Goal: Learn about a topic

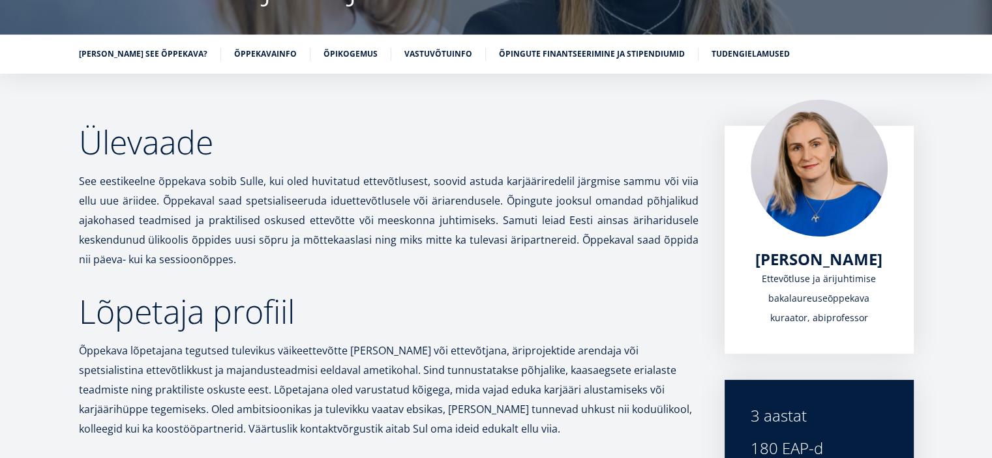
scroll to position [196, 0]
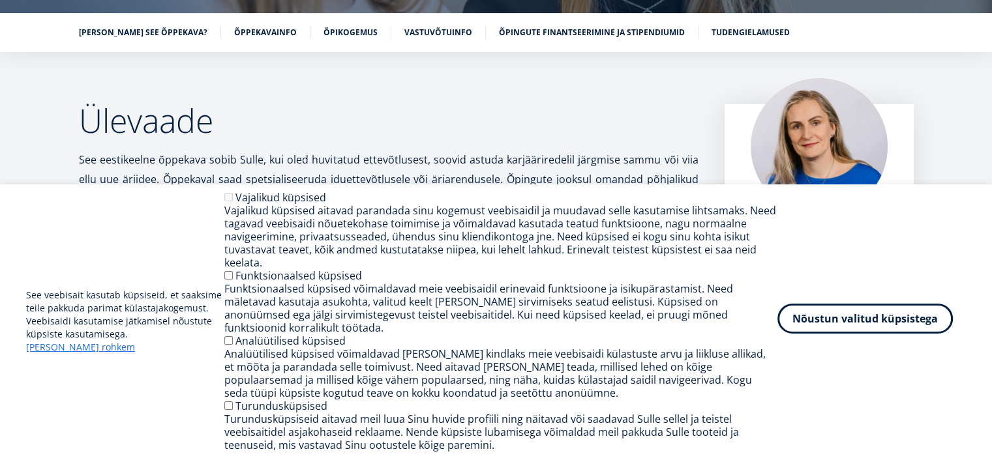
click at [827, 333] on button "Nõustun valitud küpsistega" at bounding box center [864, 319] width 175 height 30
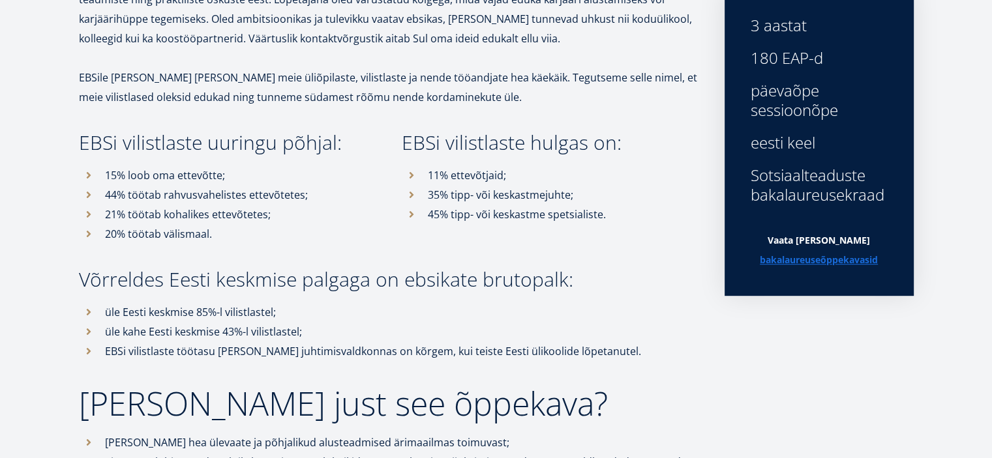
scroll to position [0, 0]
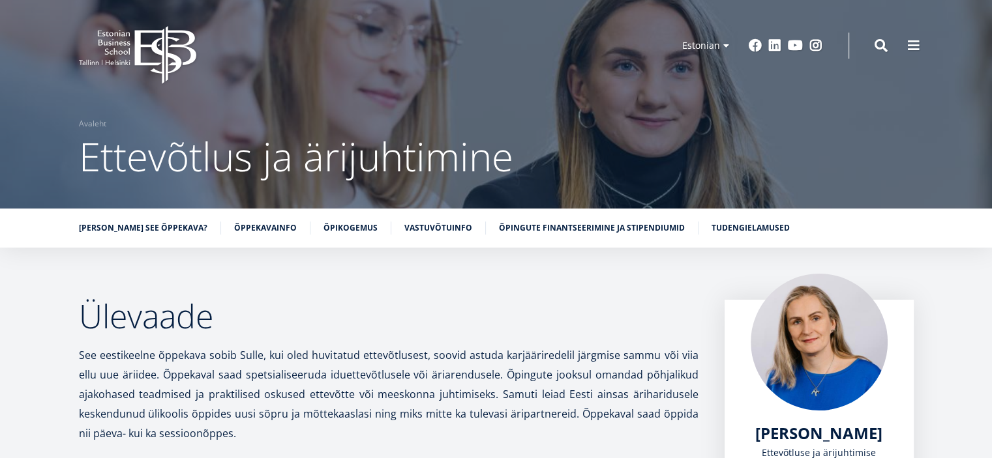
scroll to position [391, 0]
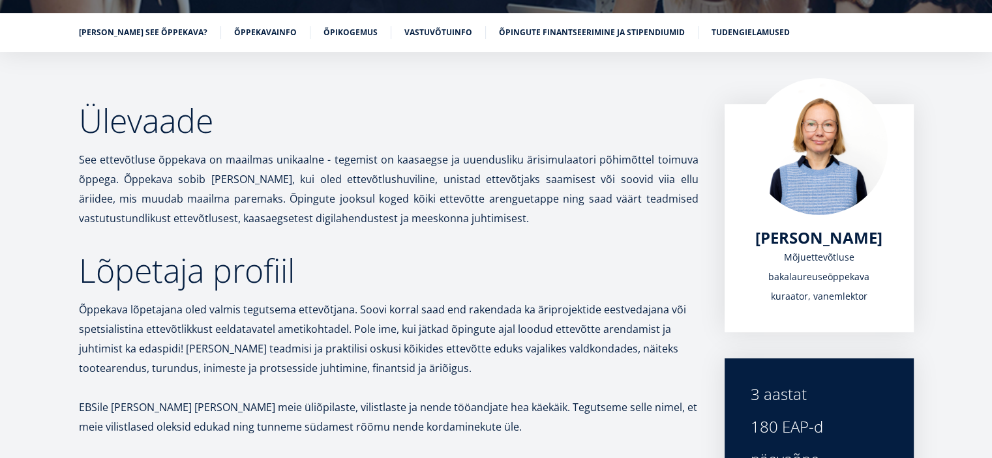
scroll to position [196, 0]
click at [477, 263] on h2 "Lõpetaja profiil" at bounding box center [389, 270] width 620 height 33
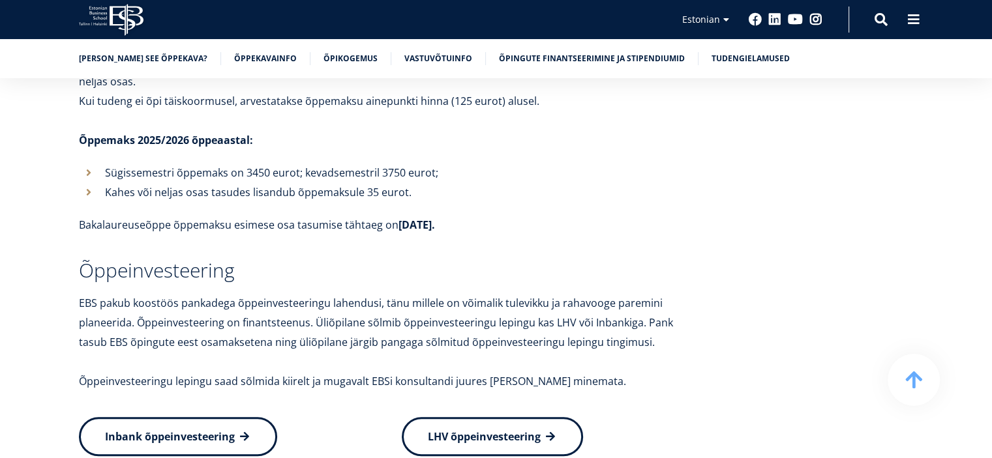
scroll to position [7062, 0]
